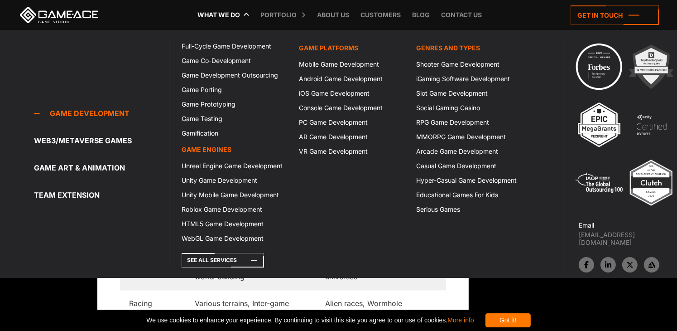
click at [197, 8] on icon at bounding box center [199, 15] width 22 height 30
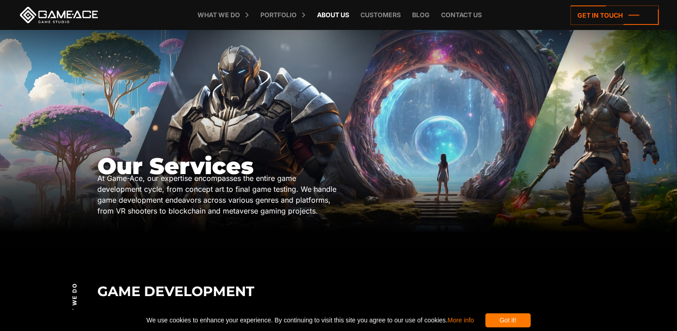
click at [329, 16] on link "About Us" at bounding box center [333, 15] width 41 height 30
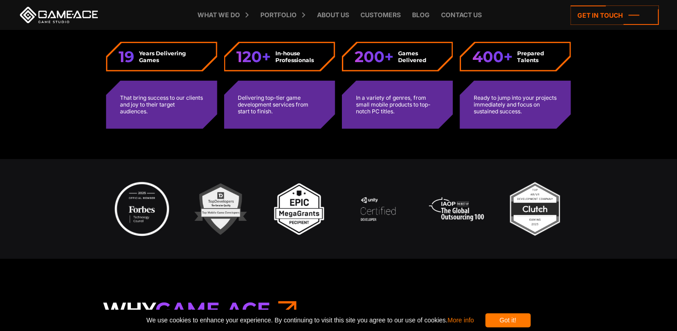
scroll to position [544, 0]
